Goal: Information Seeking & Learning: Check status

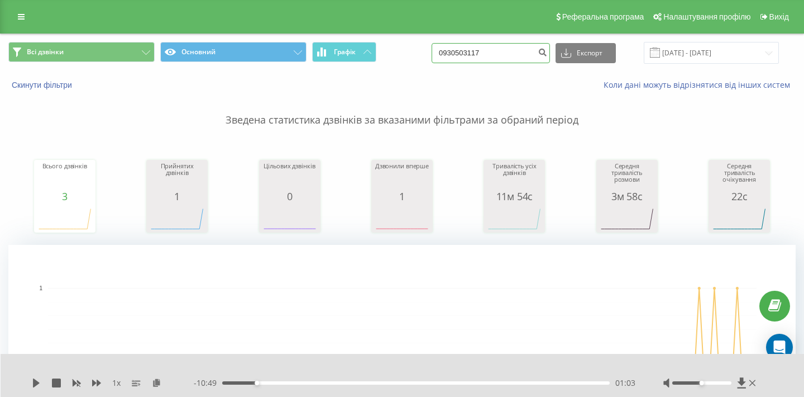
click at [507, 49] on input "0930503117" at bounding box center [491, 53] width 118 height 20
click at [507, 50] on input "0930503117" at bounding box center [491, 53] width 118 height 20
paste input "639437633"
type input "0639437633"
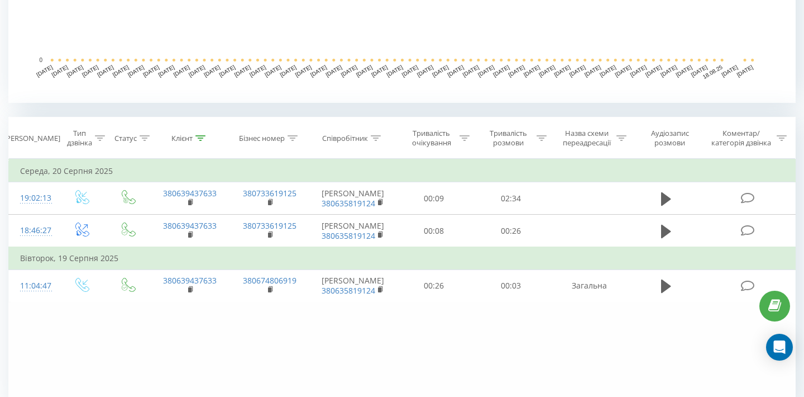
scroll to position [364, 0]
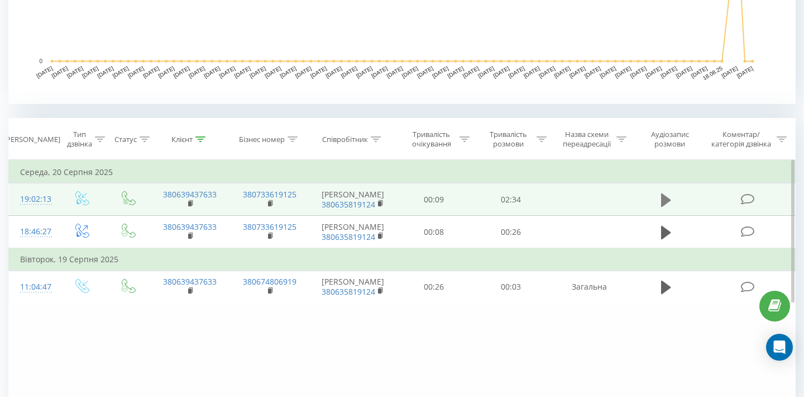
click at [667, 201] on icon at bounding box center [666, 199] width 10 height 13
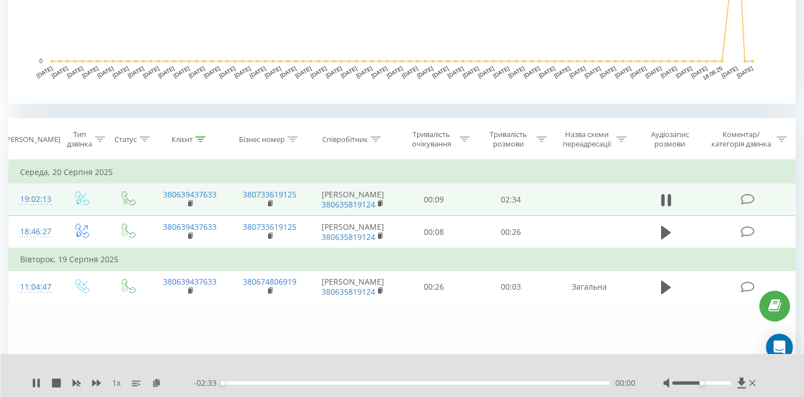
click at [709, 384] on div at bounding box center [711, 382] width 95 height 11
drag, startPoint x: 698, startPoint y: 379, endPoint x: 703, endPoint y: 380, distance: 5.6
click at [702, 380] on div at bounding box center [711, 382] width 95 height 11
drag, startPoint x: 702, startPoint y: 383, endPoint x: 787, endPoint y: 383, distance: 85.5
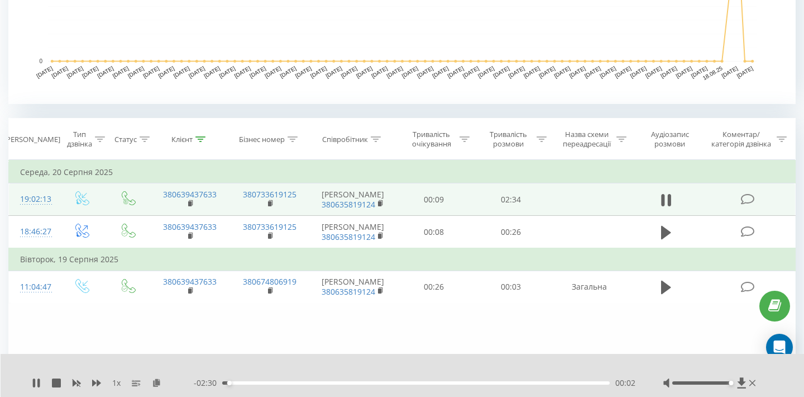
click at [787, 383] on div "1 x - 02:30 00:02 00:02" at bounding box center [403, 375] width 804 height 43
click at [25, 391] on div "1 x - 01:22 01:10 01:10" at bounding box center [403, 375] width 804 height 43
click at [32, 385] on icon at bounding box center [36, 382] width 9 height 9
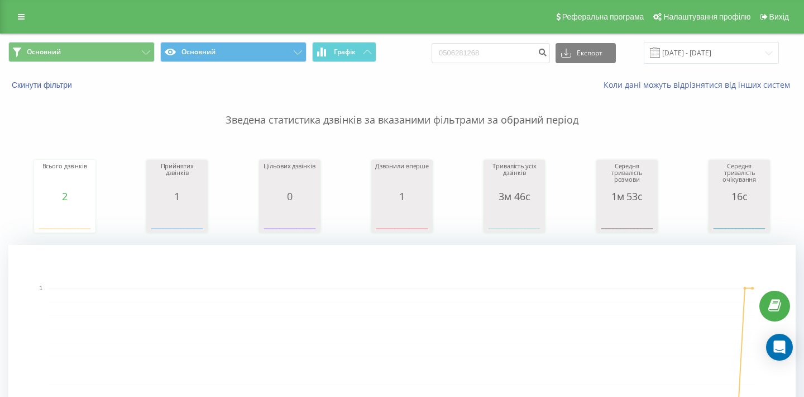
click at [512, 54] on input "0506281268" at bounding box center [491, 53] width 118 height 20
type input "0930503117"
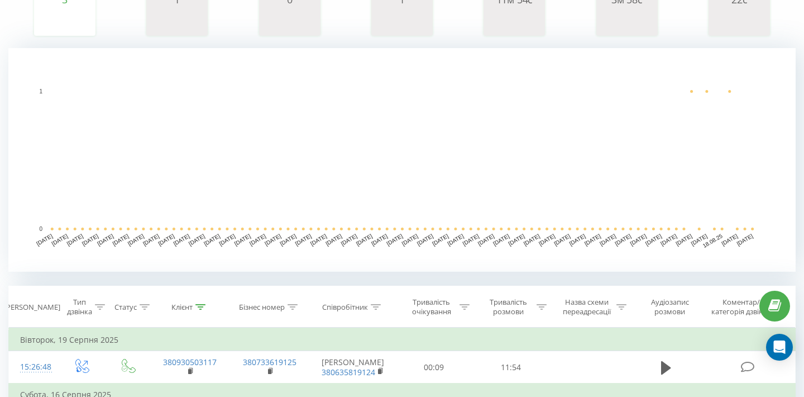
scroll to position [257, 0]
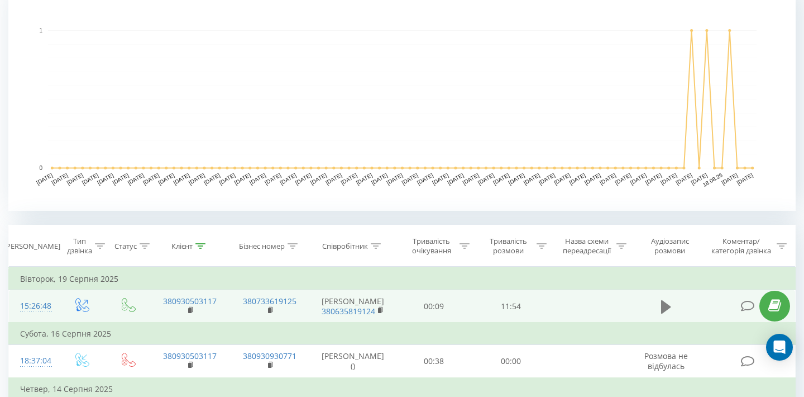
click at [662, 301] on icon at bounding box center [666, 305] width 10 height 13
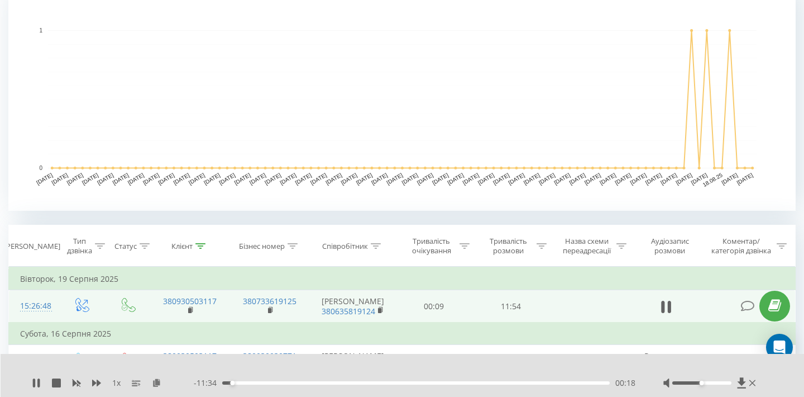
click at [29, 378] on div "1 x - 11:34 00:18 00:18" at bounding box center [403, 375] width 804 height 43
click at [35, 381] on icon at bounding box center [34, 382] width 2 height 9
